Goal: Task Accomplishment & Management: Use online tool/utility

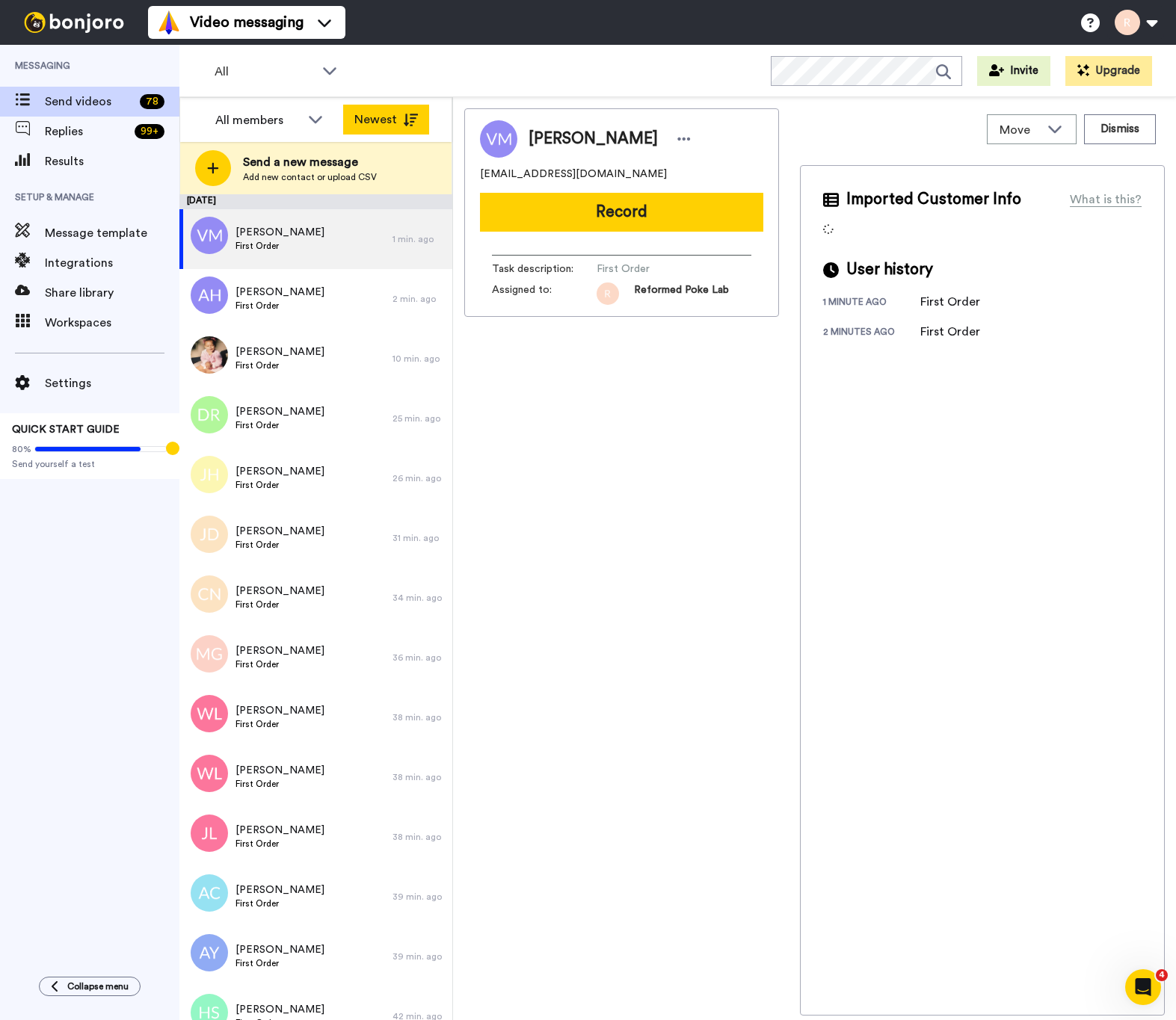
click at [415, 116] on icon at bounding box center [410, 120] width 15 height 13
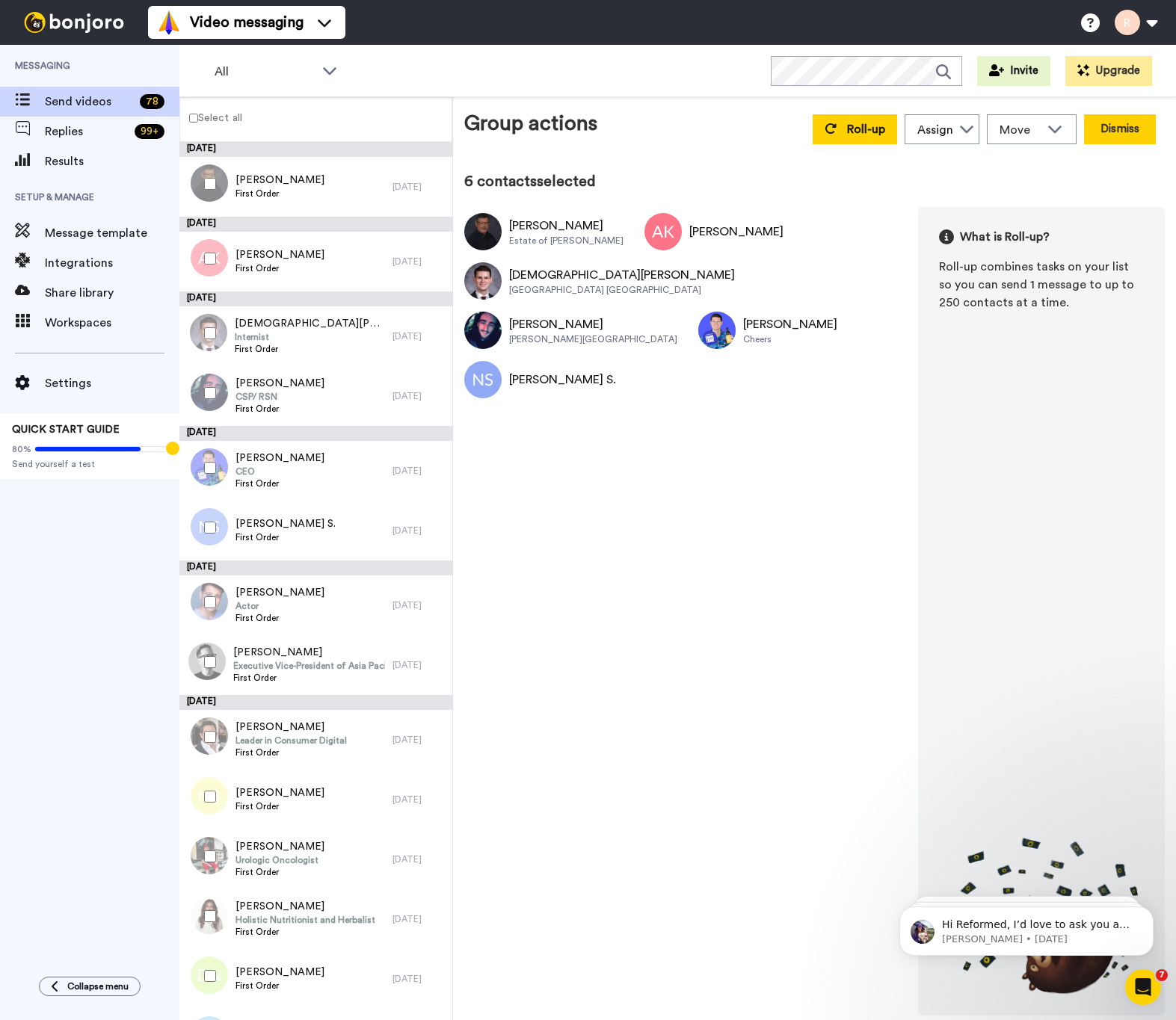
click at [1136, 133] on button "Dismiss" at bounding box center [1120, 130] width 71 height 30
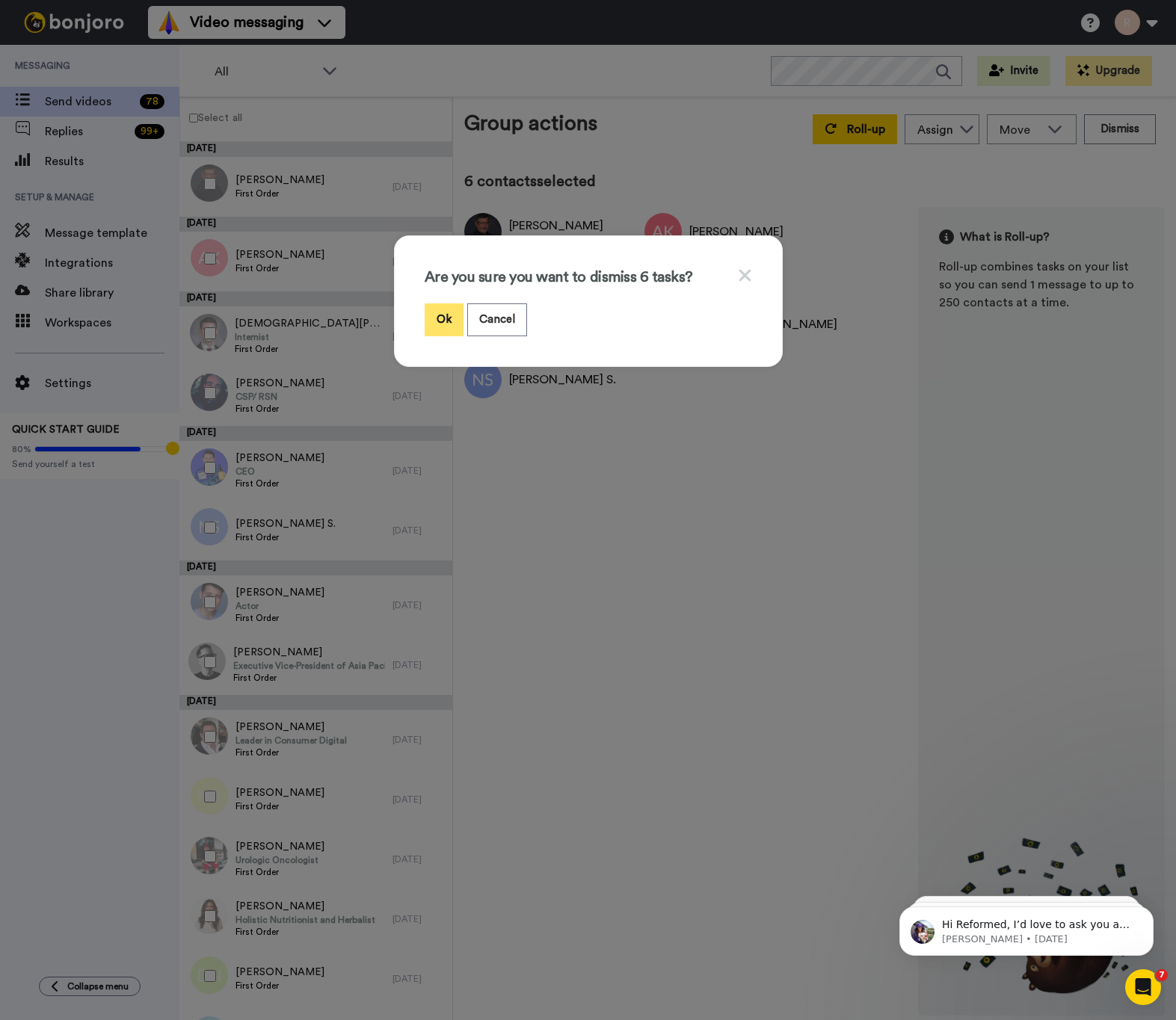
click at [441, 325] on button "Ok" at bounding box center [443, 319] width 39 height 32
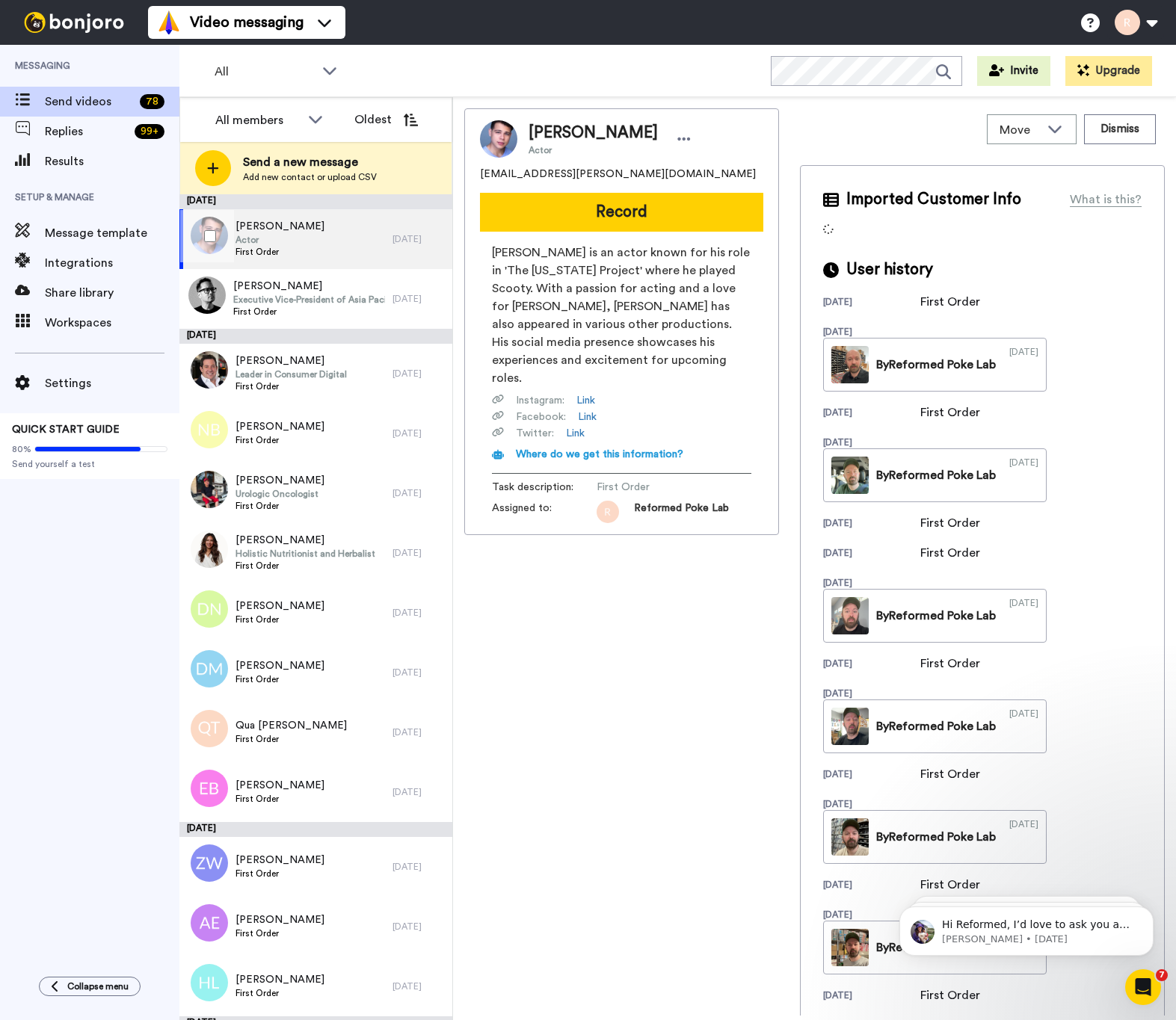
click at [210, 248] on div at bounding box center [207, 237] width 54 height 53
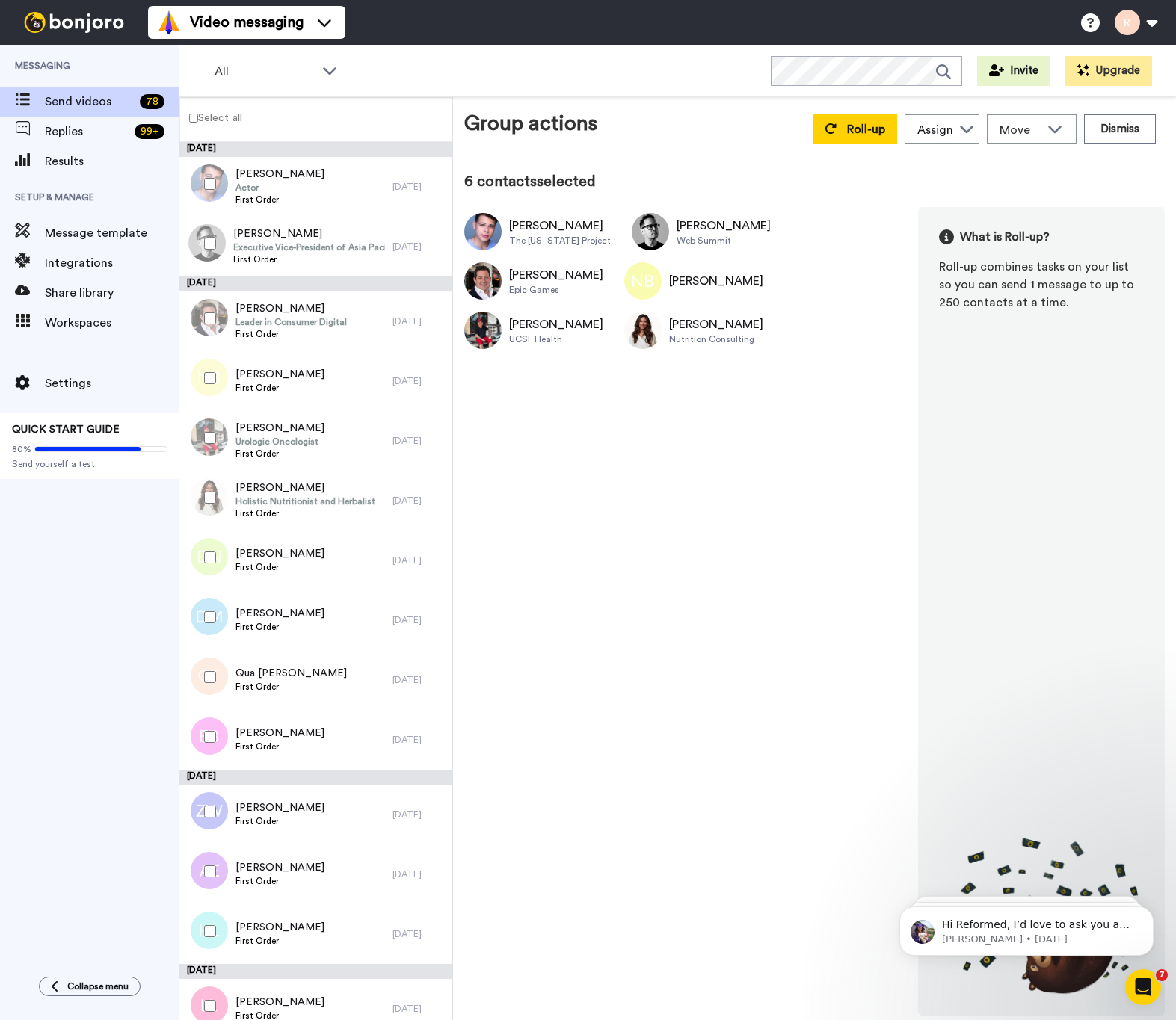
click at [217, 569] on div at bounding box center [207, 558] width 54 height 53
click at [209, 608] on div at bounding box center [207, 618] width 54 height 53
click at [217, 668] on div at bounding box center [207, 677] width 54 height 53
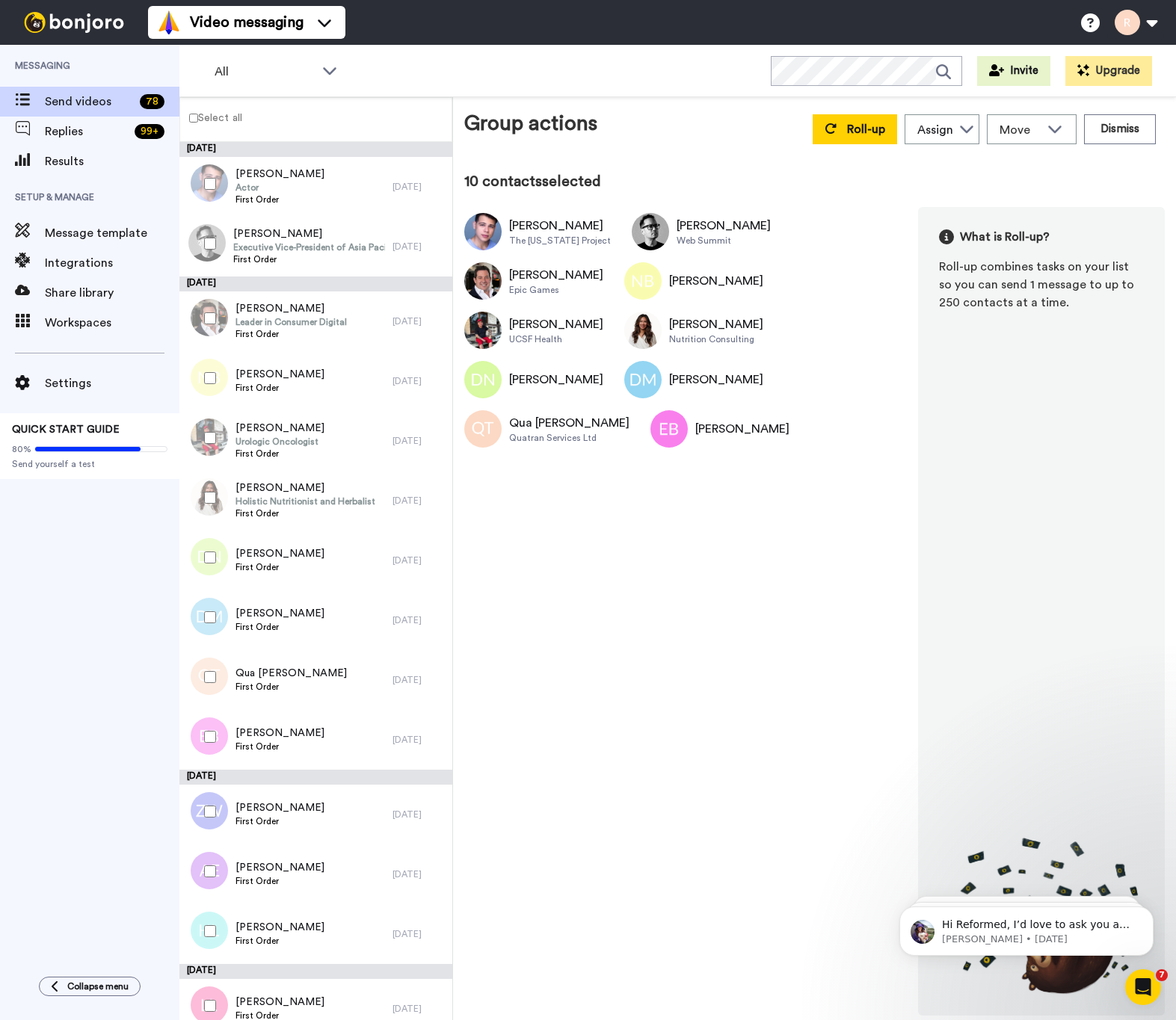
click at [213, 819] on div at bounding box center [207, 811] width 54 height 53
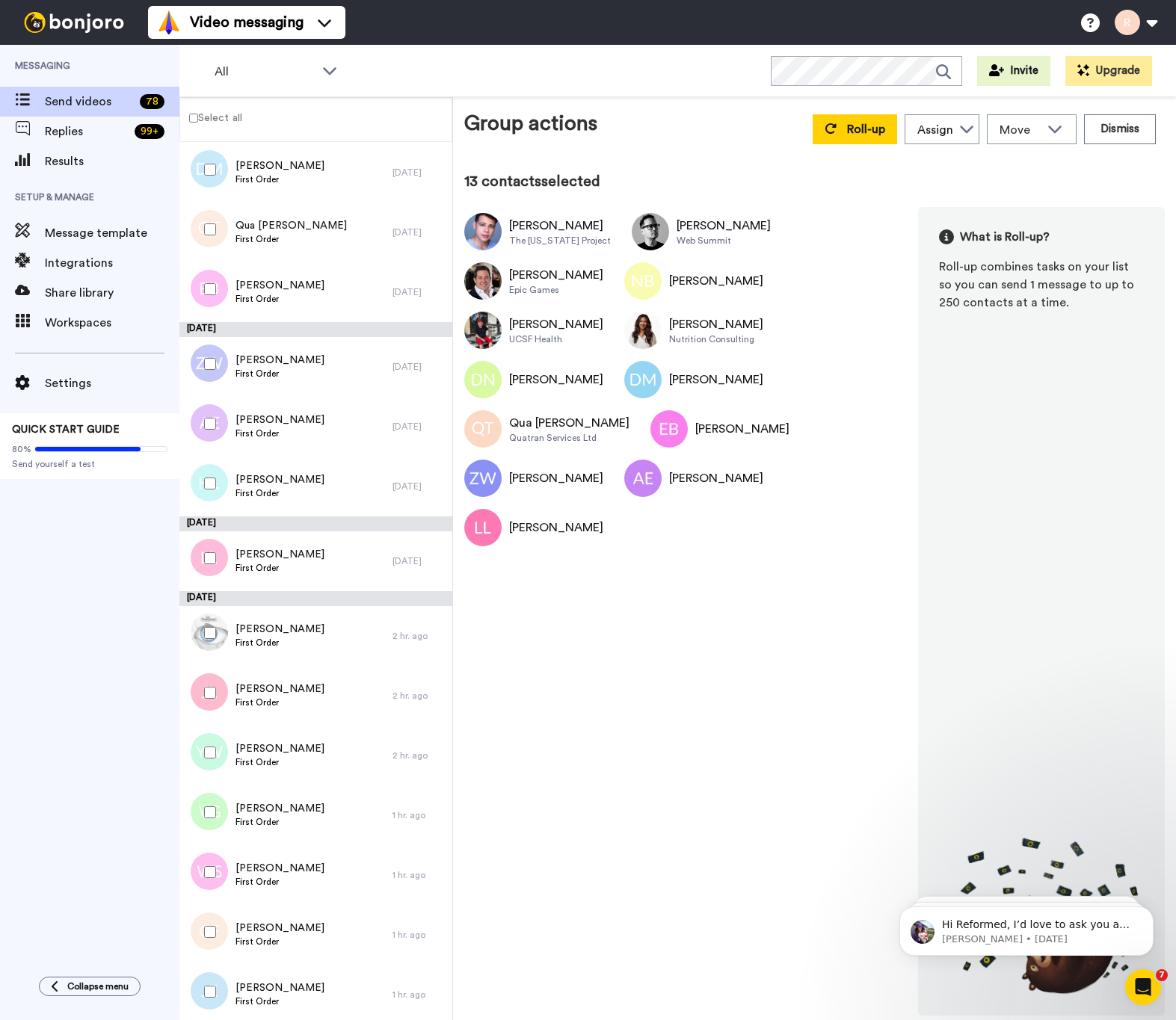
click at [215, 490] on div at bounding box center [207, 484] width 54 height 53
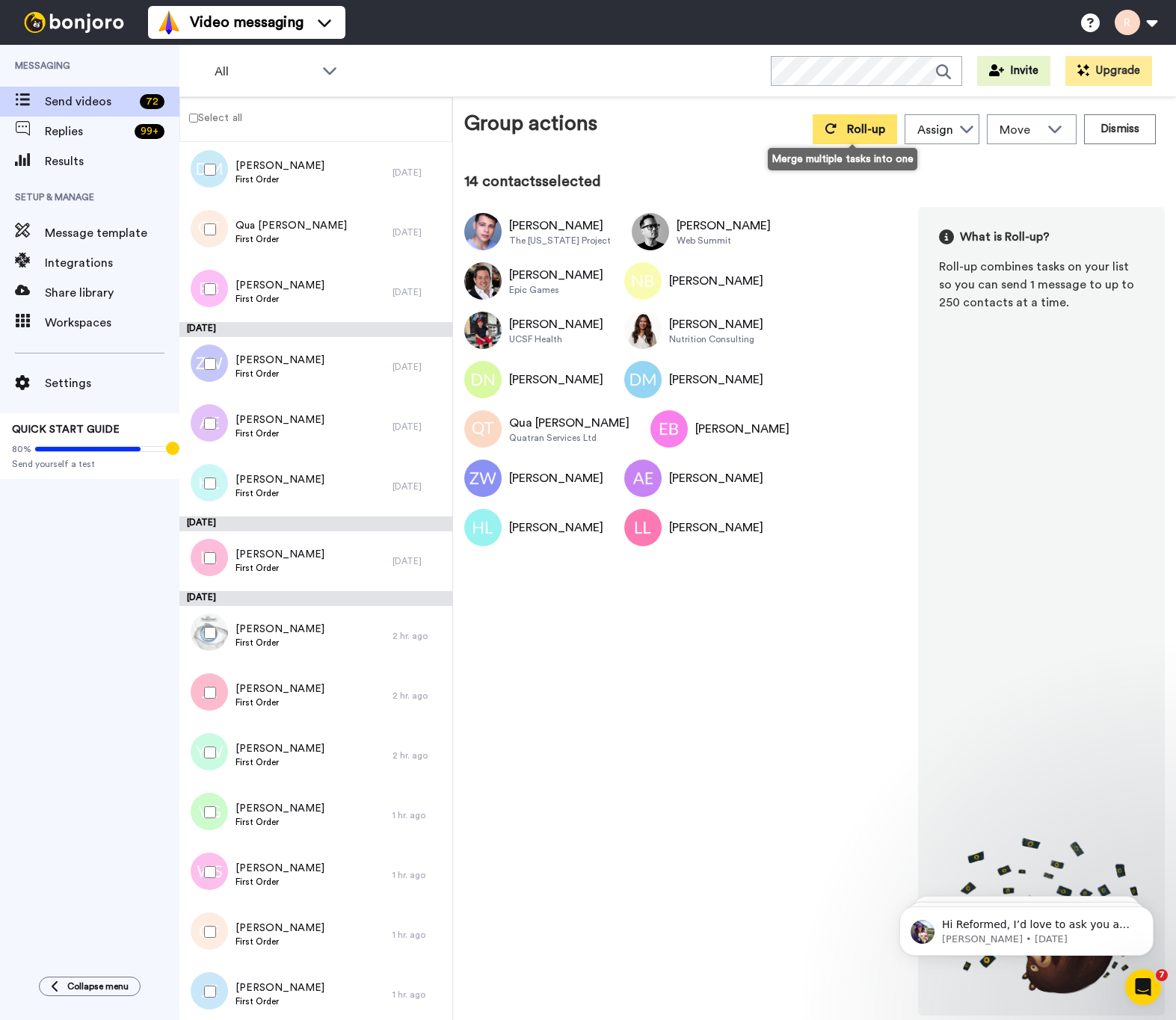
click at [847, 126] on span "Roll-up" at bounding box center [866, 129] width 39 height 12
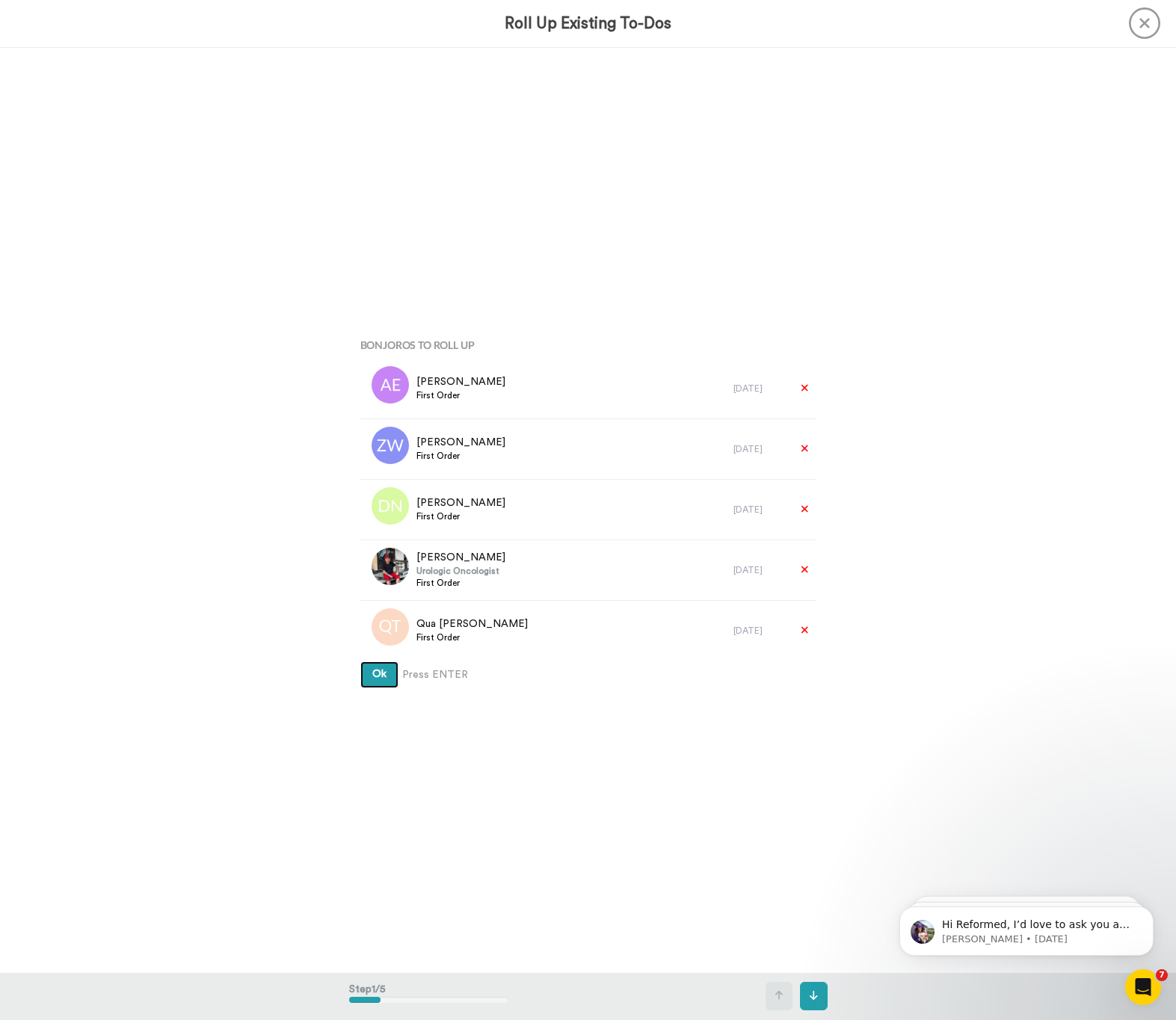
click at [376, 679] on span "Ok" at bounding box center [379, 673] width 14 height 10
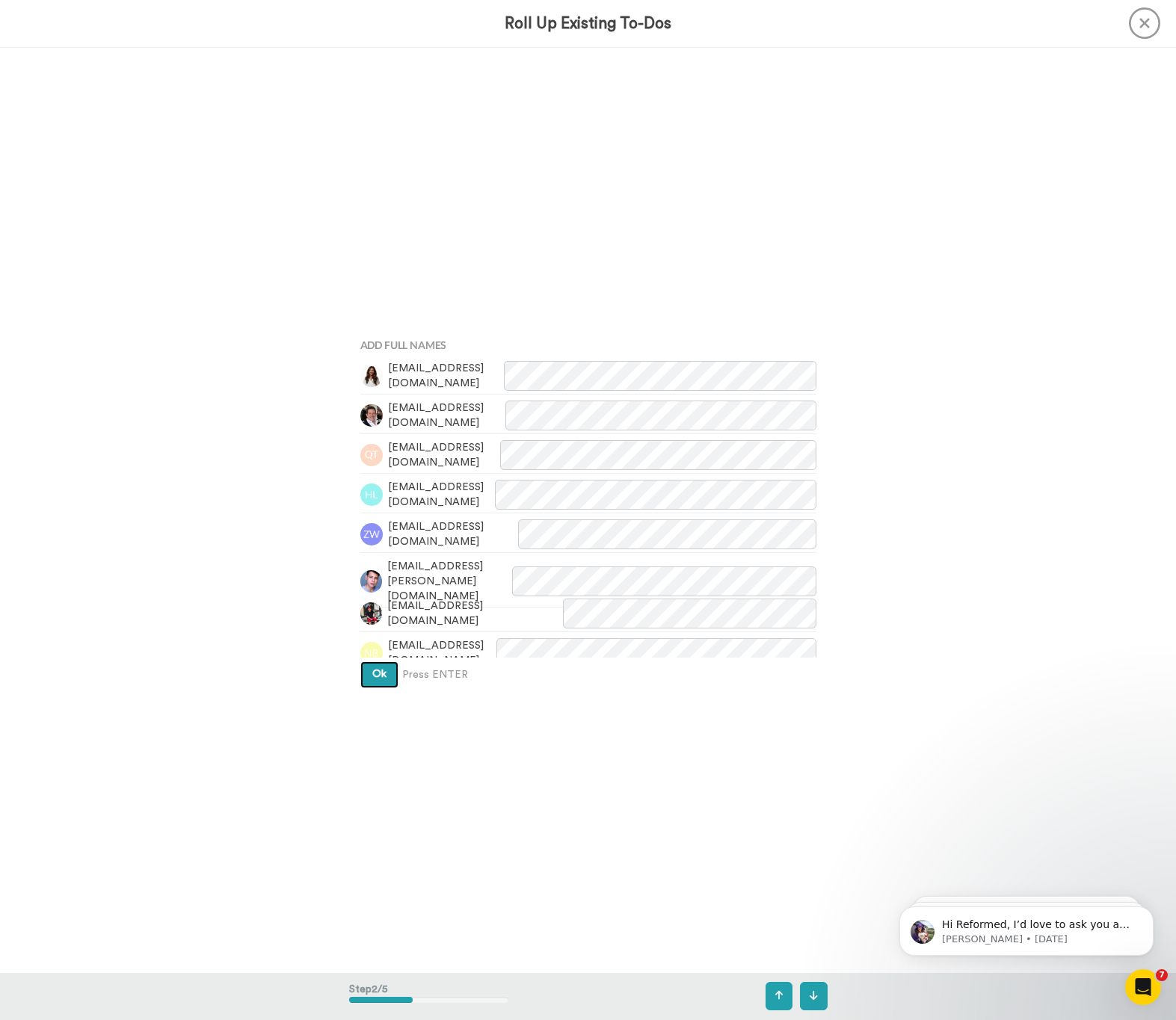
click at [385, 665] on button "Ok" at bounding box center [379, 674] width 39 height 27
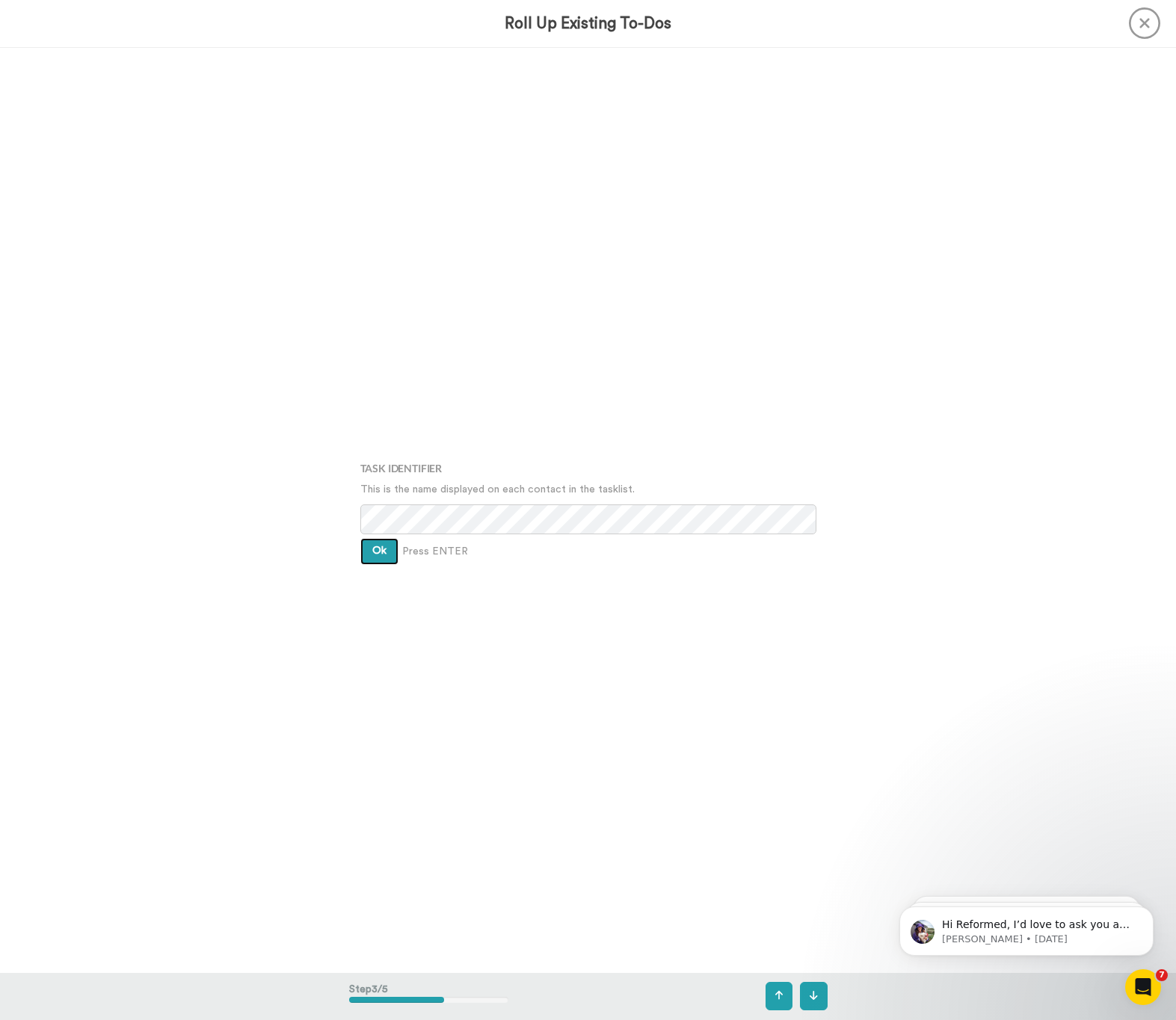
click at [377, 556] on span "Ok" at bounding box center [379, 550] width 14 height 10
click at [385, 540] on button "Ok" at bounding box center [379, 540] width 39 height 27
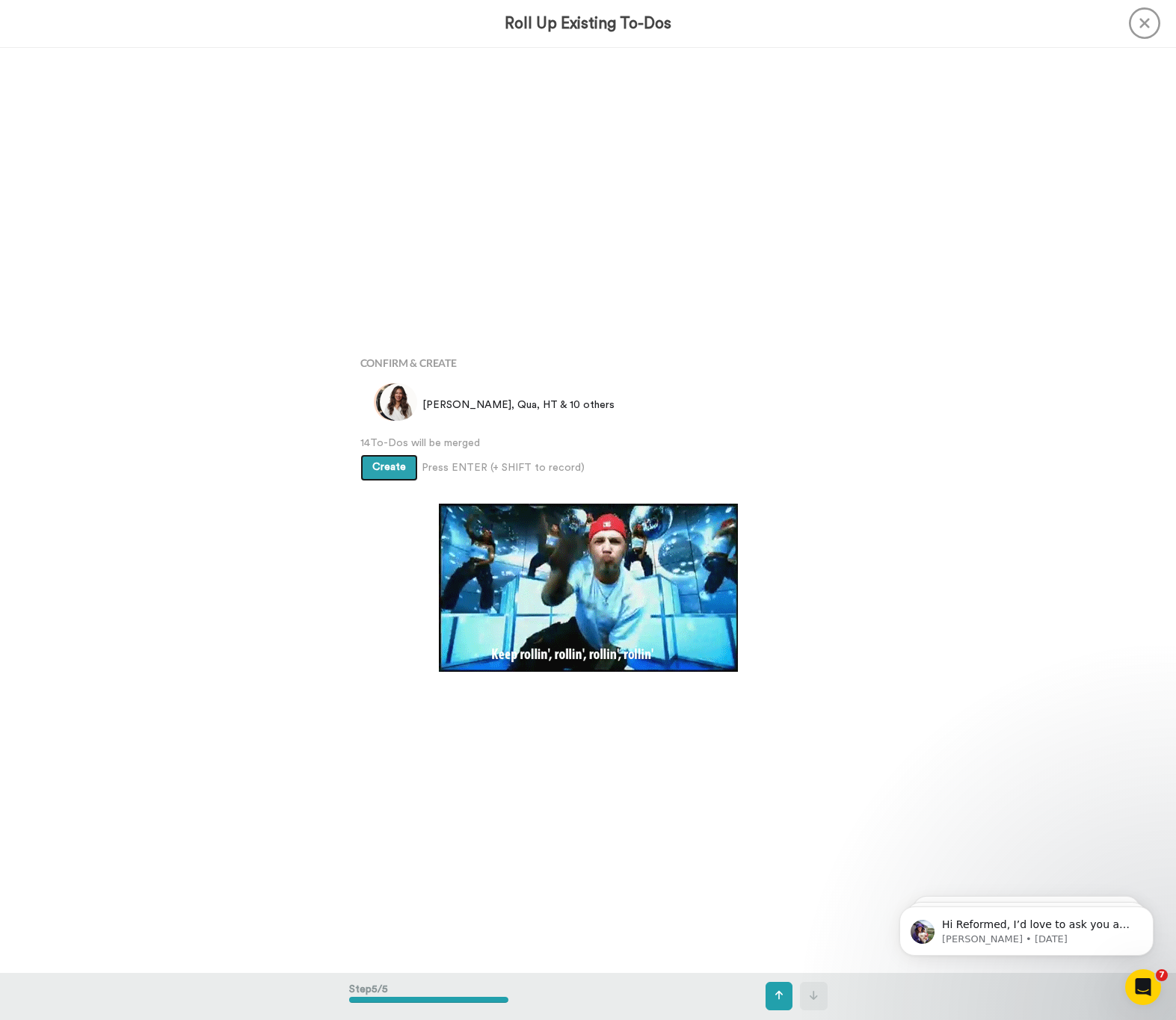
scroll to position [3701, 0]
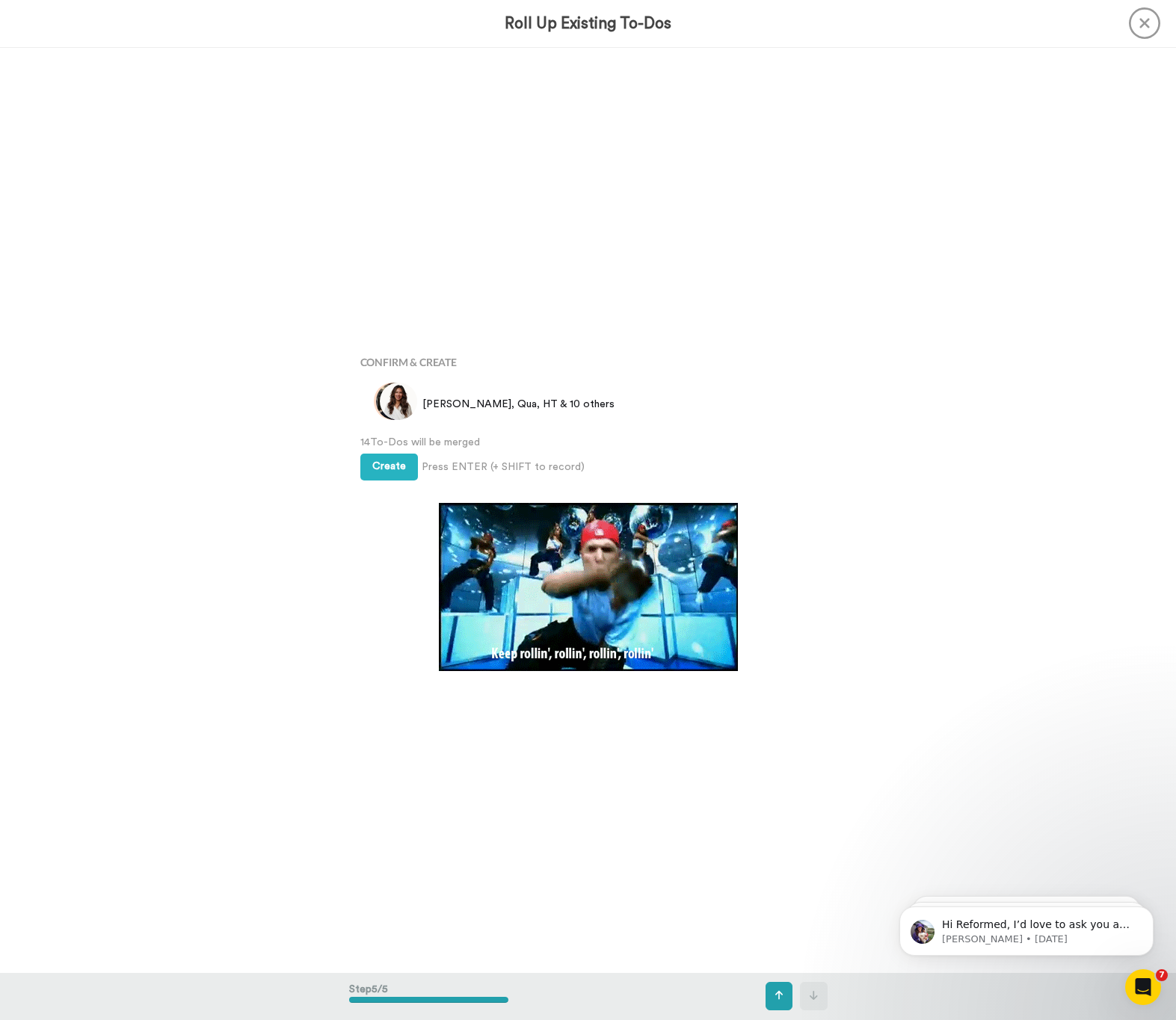
click at [394, 486] on div "Confirm & Create [PERSON_NAME], Qua, HT & 10 others 14 To-Dos will be merged Cr…" at bounding box center [588, 510] width 478 height 511
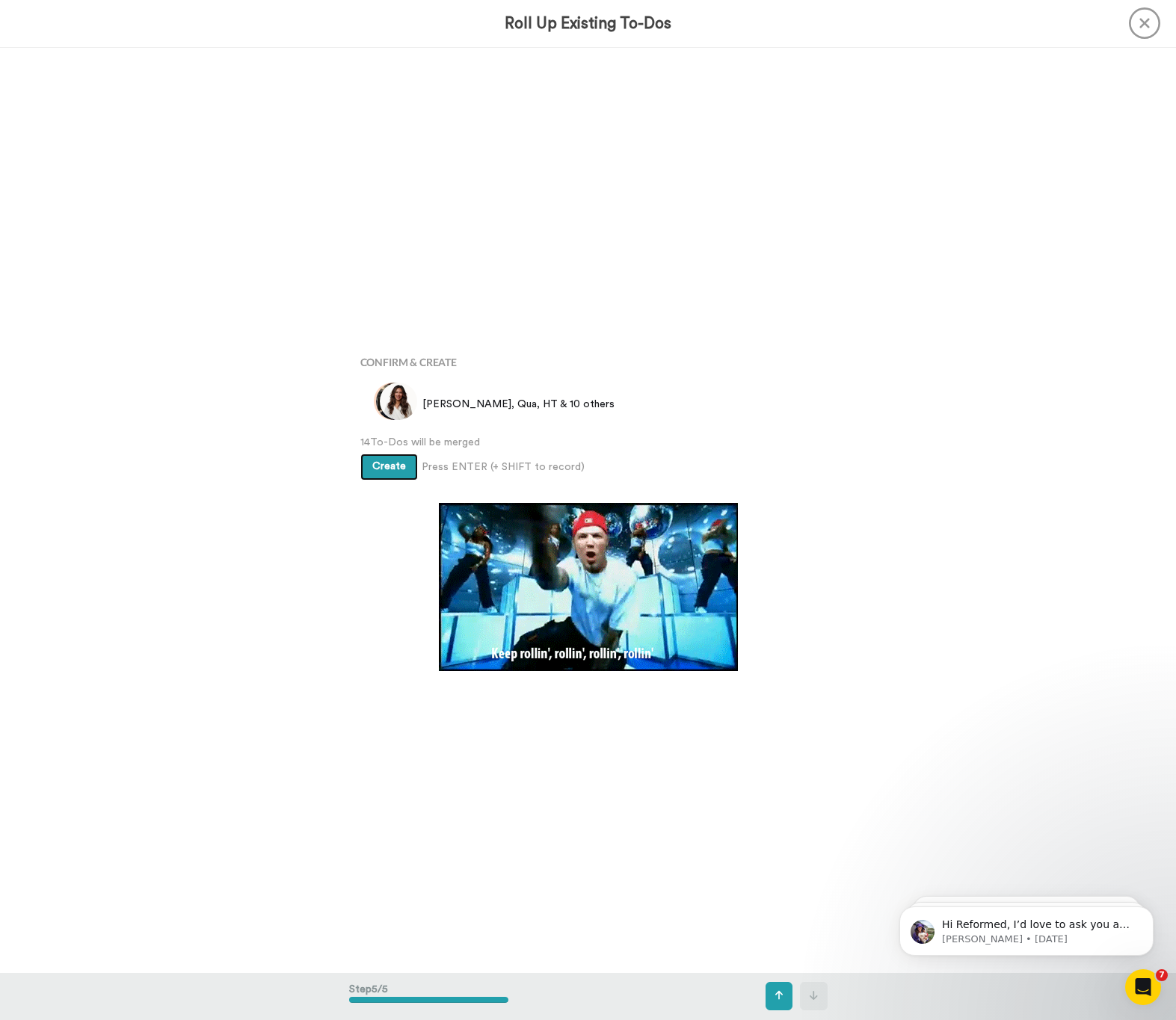
click at [392, 468] on span "Create" at bounding box center [389, 466] width 34 height 10
